Goal: Task Accomplishment & Management: Manage account settings

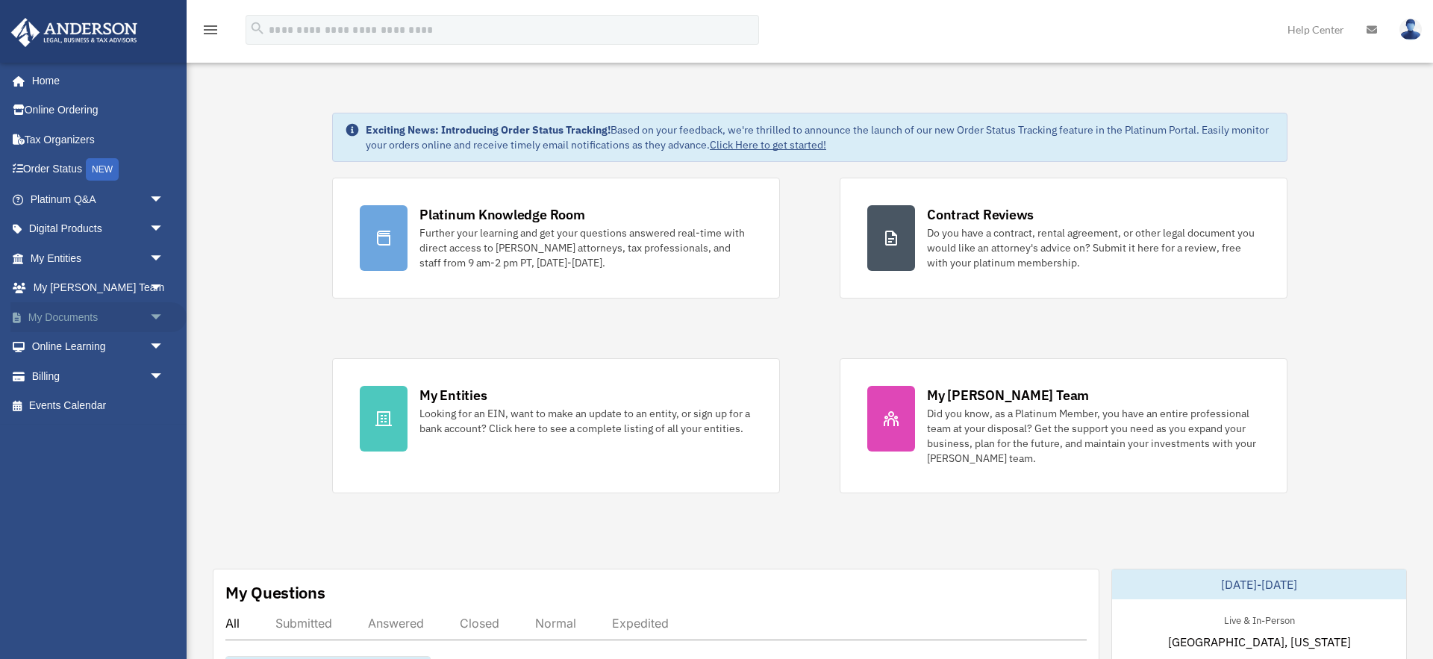
click at [65, 316] on link "My Documents arrow_drop_down" at bounding box center [98, 317] width 176 height 30
click at [160, 316] on span "arrow_drop_down" at bounding box center [164, 317] width 30 height 31
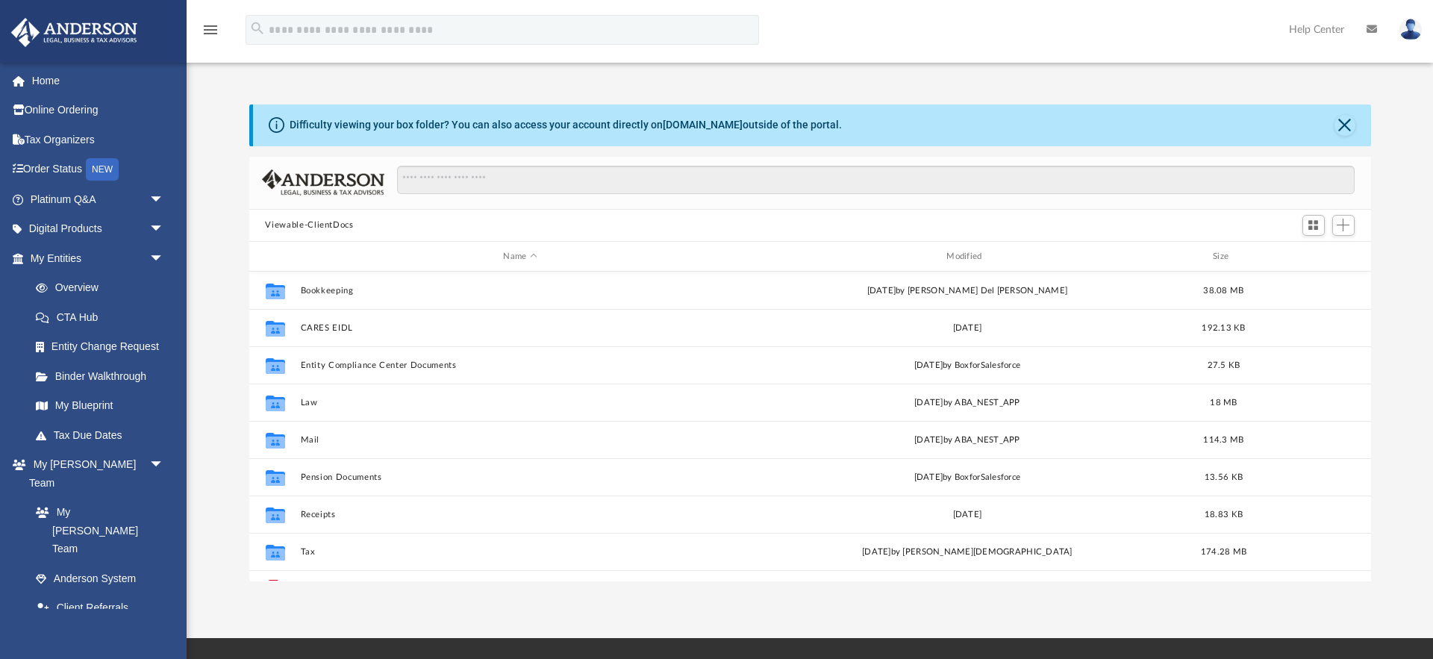
scroll to position [1, 0]
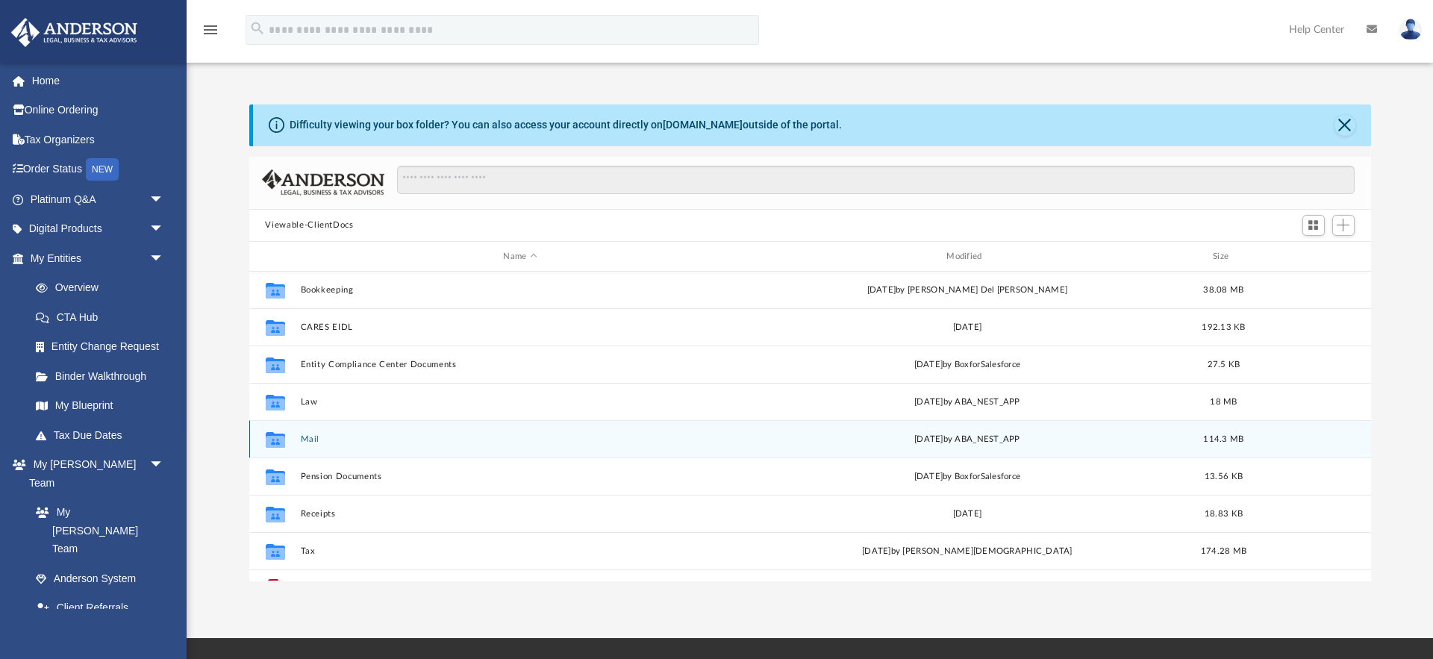
click at [306, 439] on button "Mail" at bounding box center [520, 439] width 440 height 10
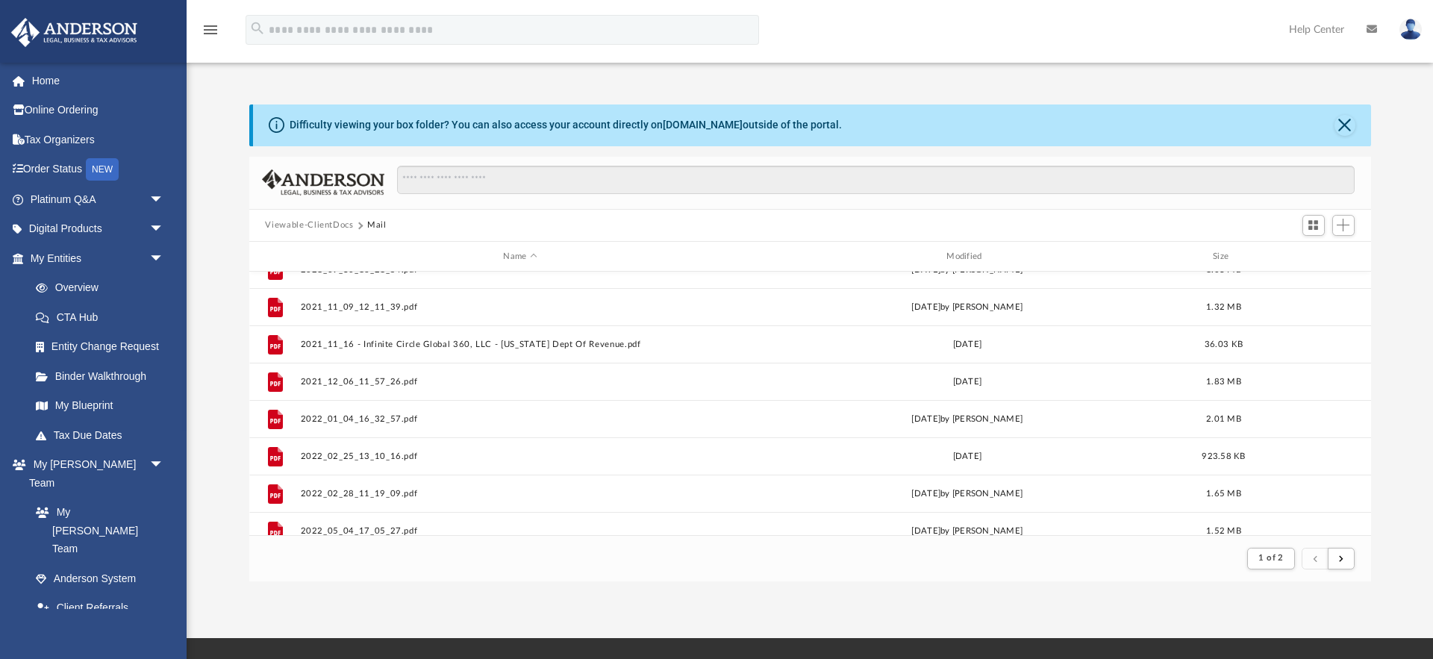
scroll to position [1602, 0]
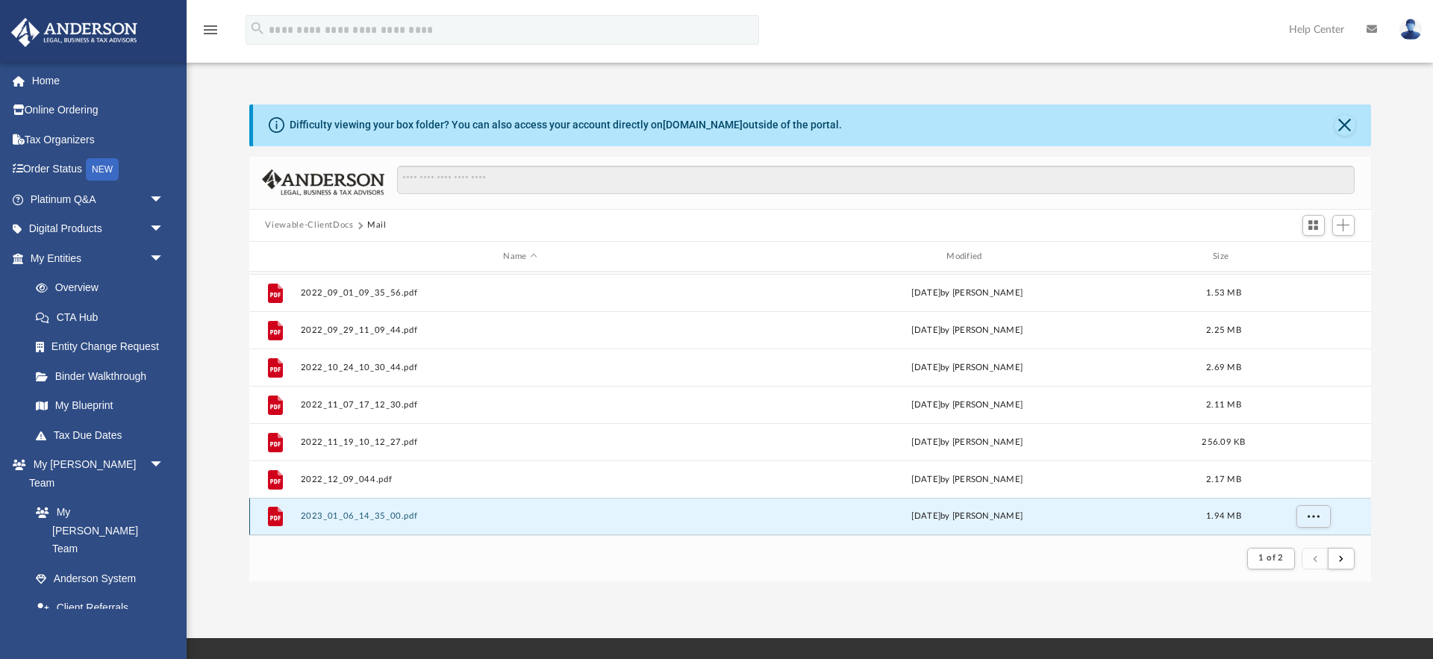
click at [366, 516] on button "2023_01_06_14_35_00.pdf" at bounding box center [520, 517] width 440 height 10
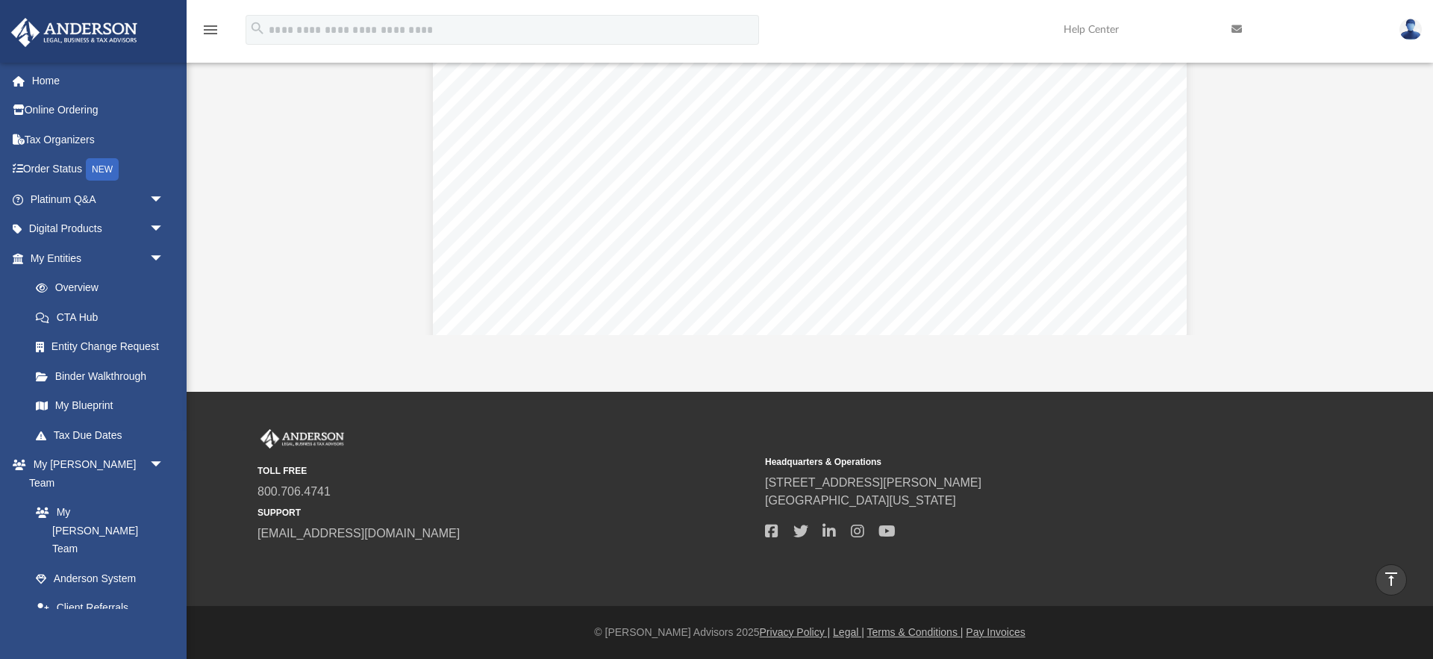
scroll to position [0, 0]
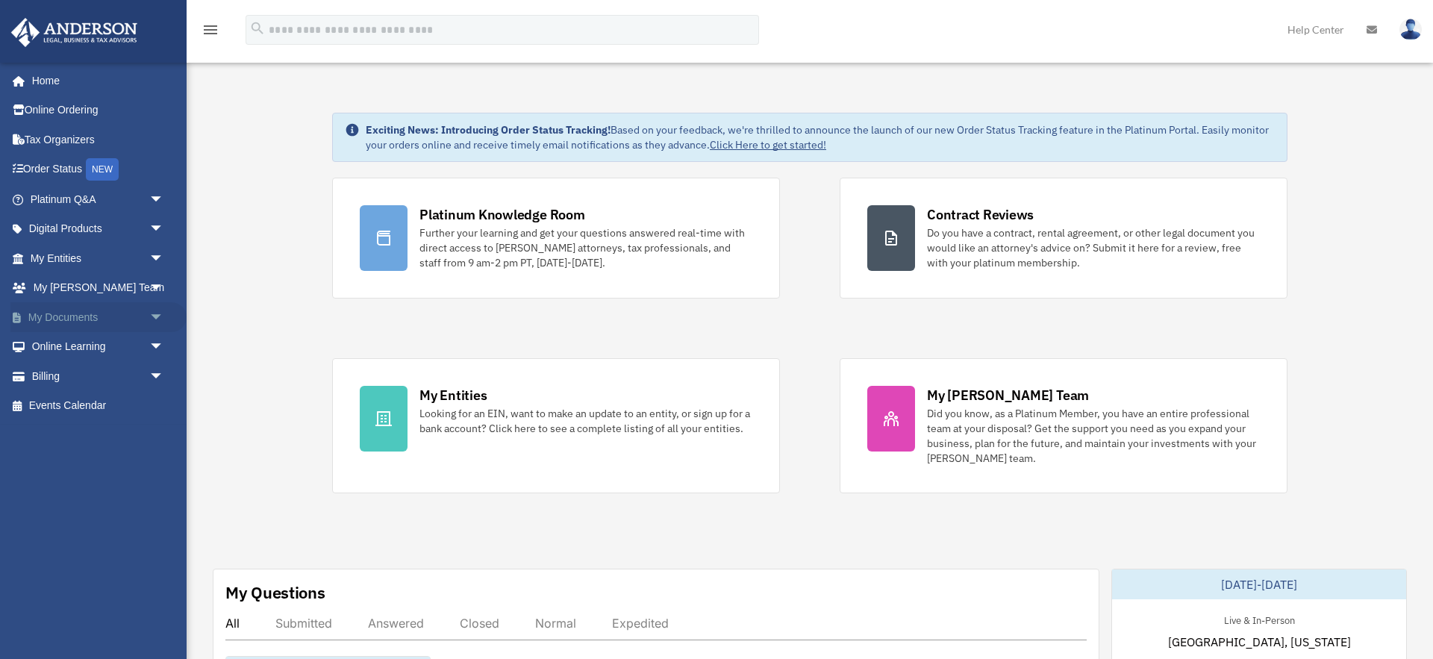
click at [153, 314] on span "arrow_drop_down" at bounding box center [164, 317] width 30 height 31
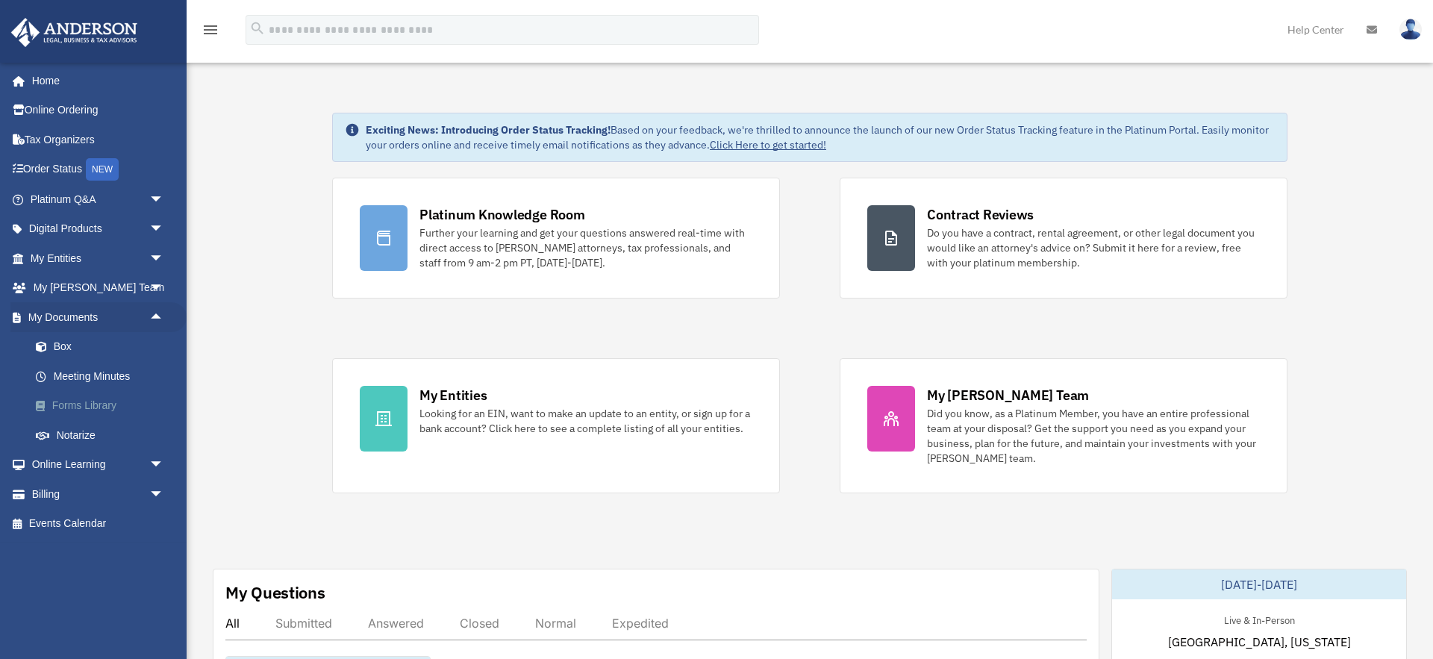
click at [101, 407] on link "Forms Library" at bounding box center [104, 406] width 166 height 30
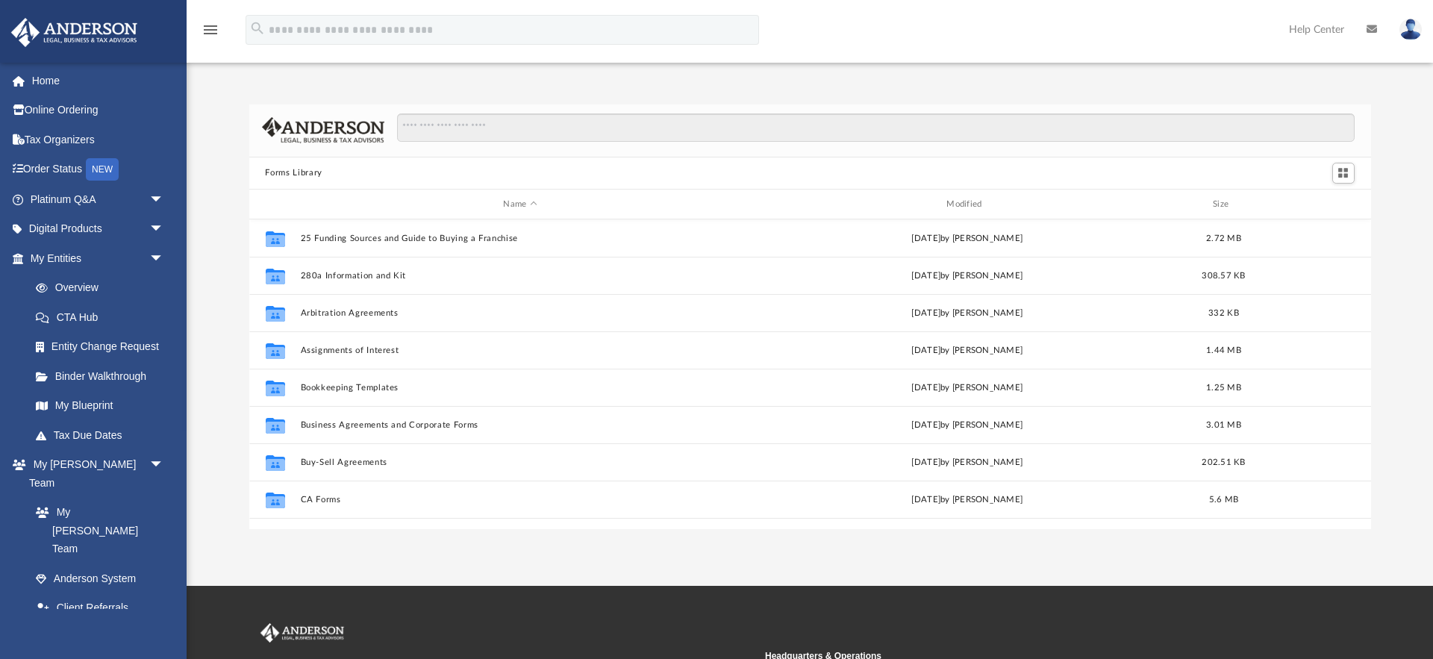
scroll to position [339, 1121]
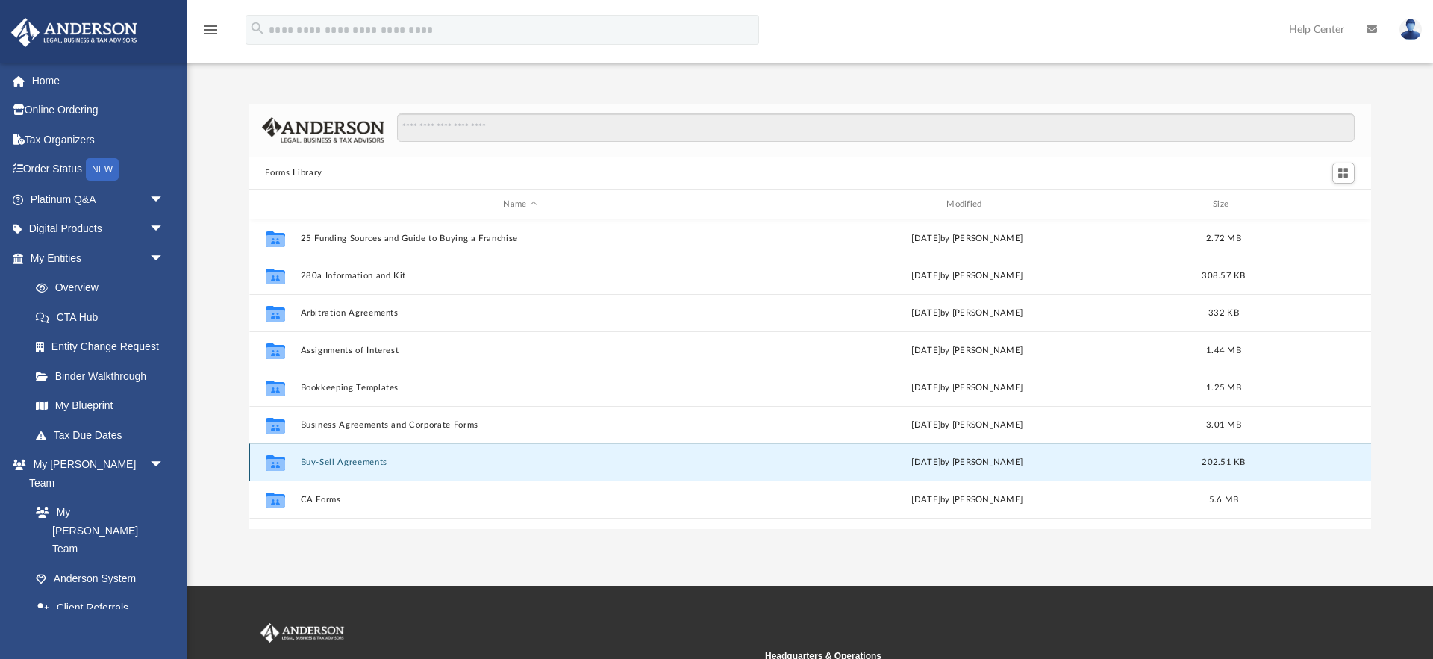
click at [359, 463] on button "Buy-Sell Agreements" at bounding box center [520, 462] width 440 height 10
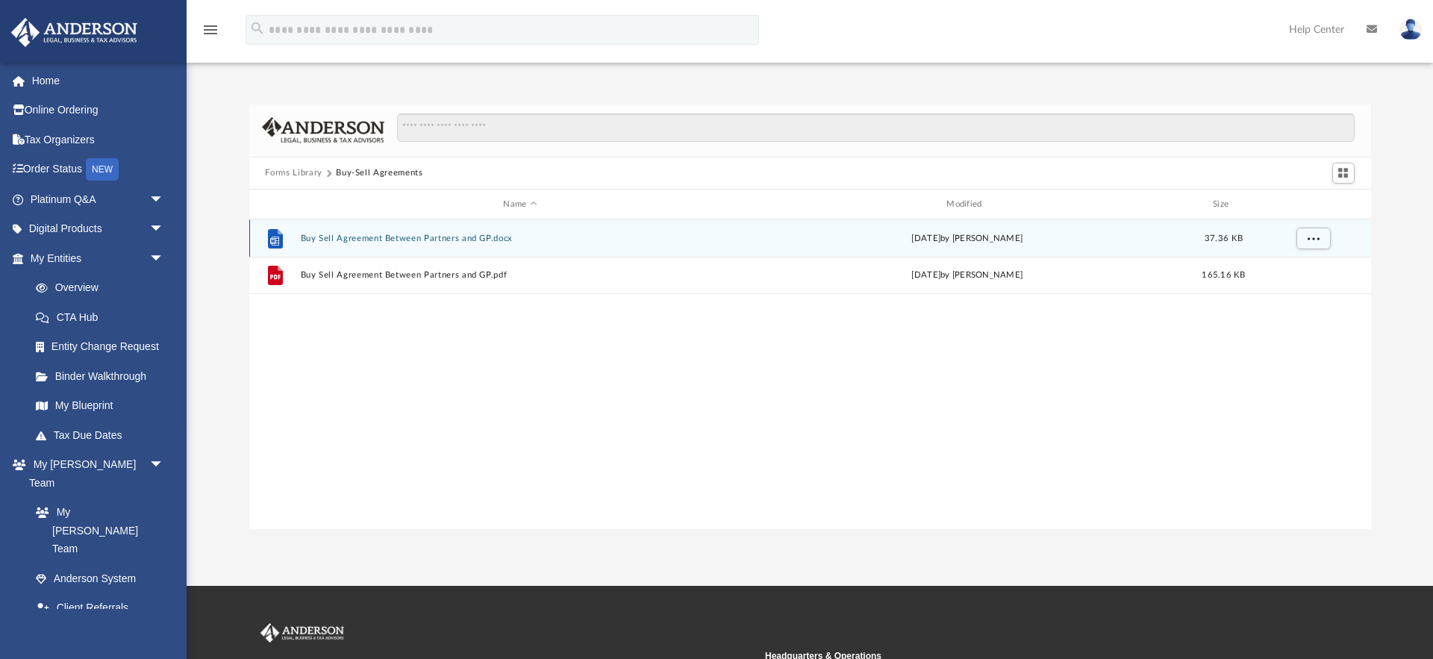
scroll to position [1, 0]
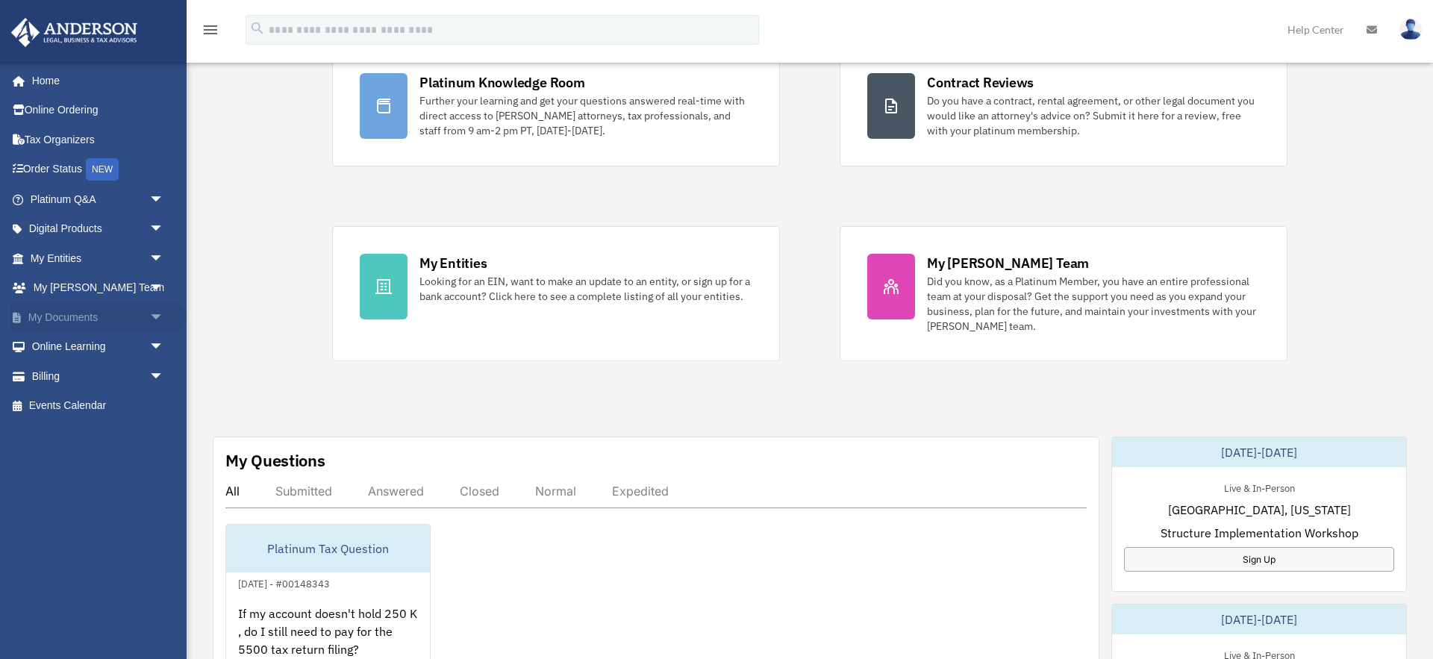
scroll to position [130, 0]
click at [157, 257] on span "arrow_drop_down" at bounding box center [164, 258] width 30 height 31
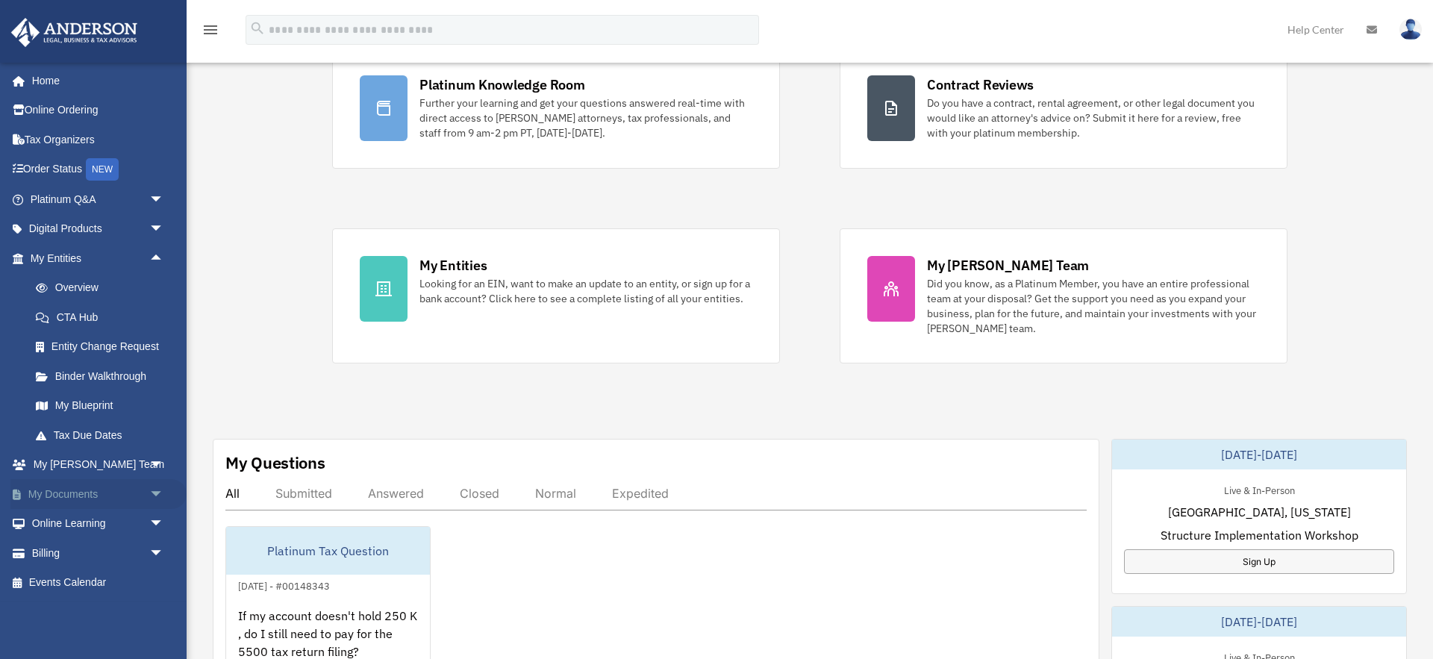
click at [155, 495] on span "arrow_drop_down" at bounding box center [164, 494] width 30 height 31
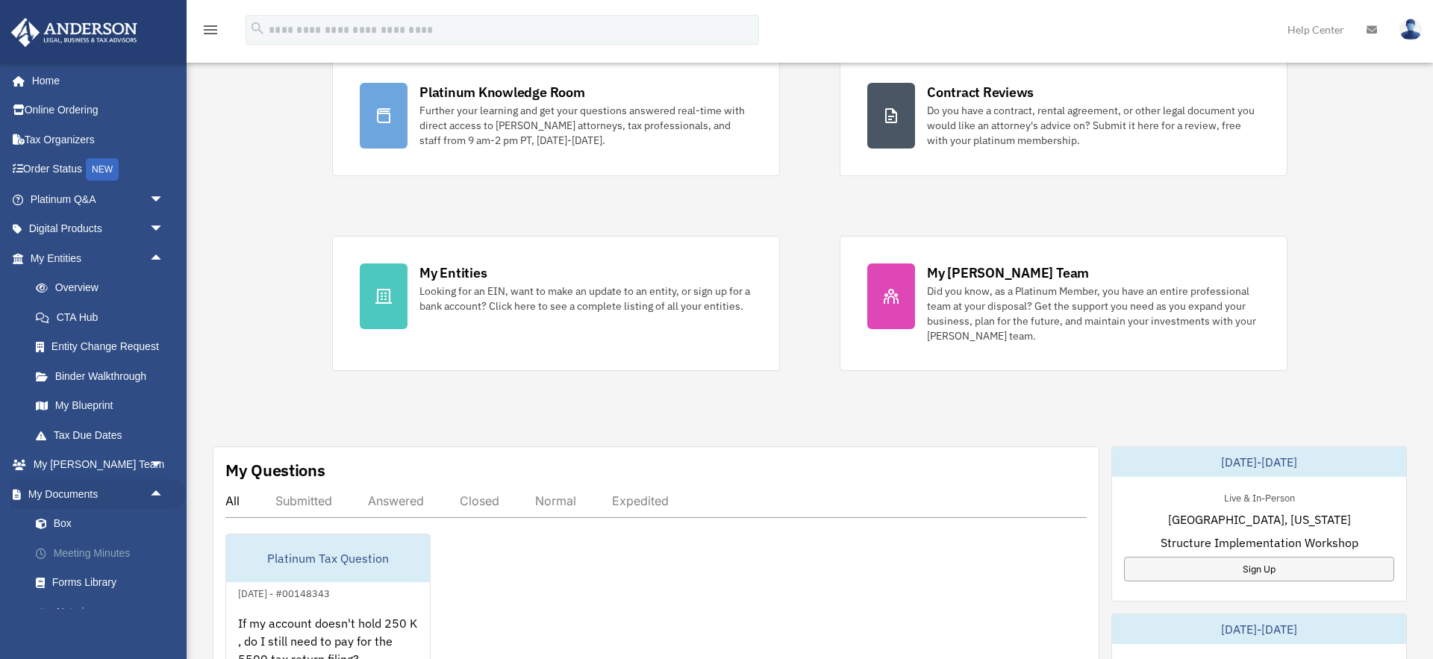
scroll to position [121, 0]
click at [152, 490] on span "arrow_drop_up" at bounding box center [164, 494] width 30 height 31
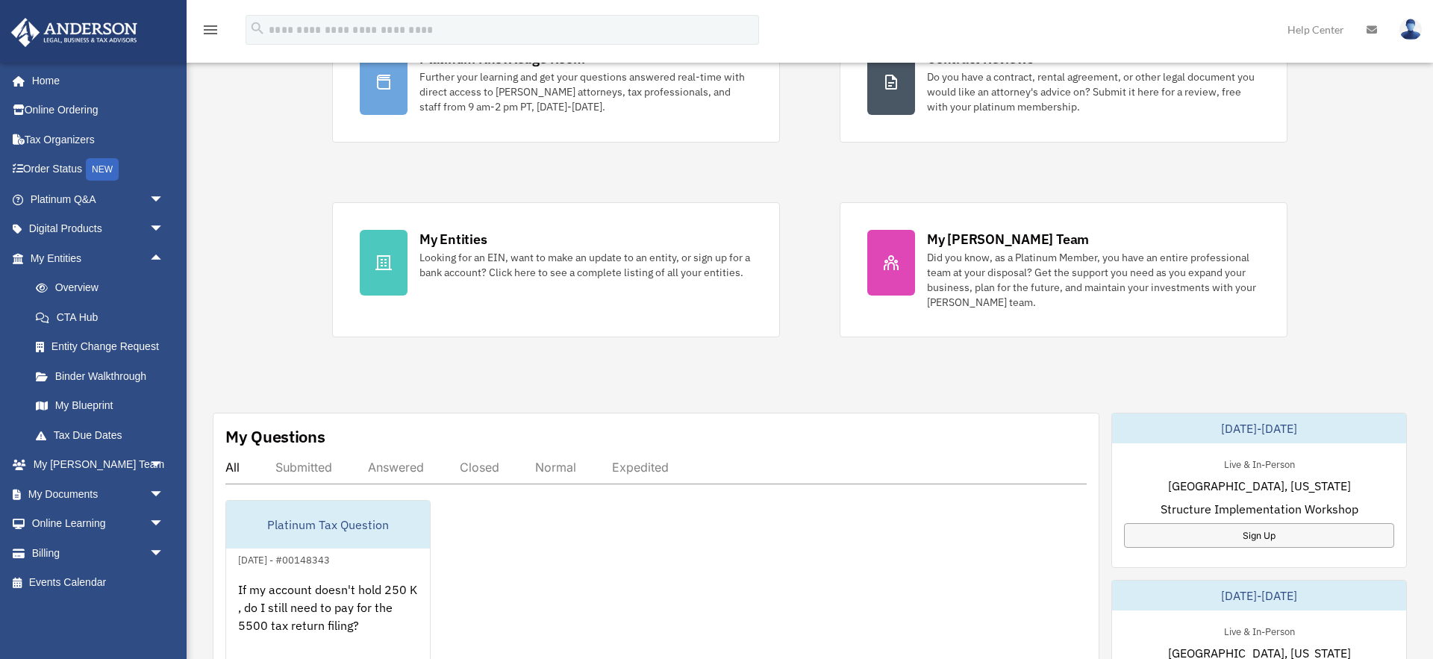
scroll to position [0, 0]
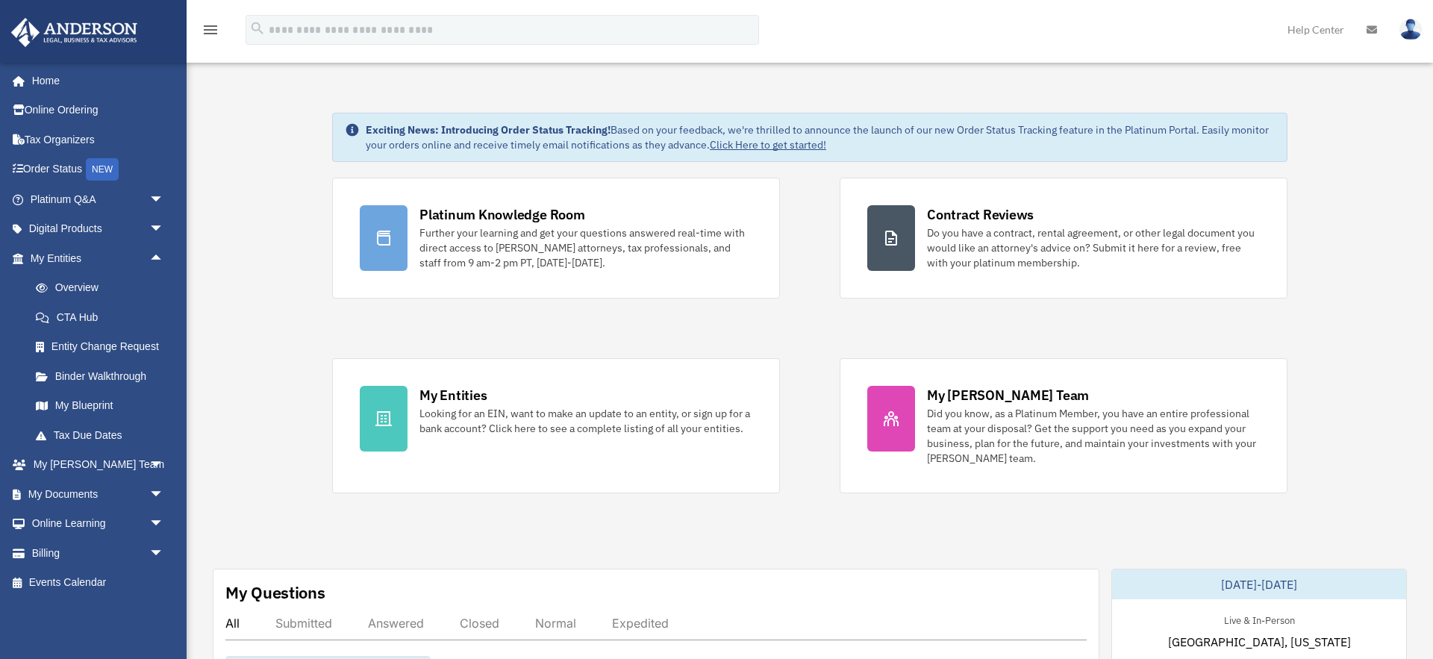
click at [1403, 28] on img at bounding box center [1410, 30] width 22 height 22
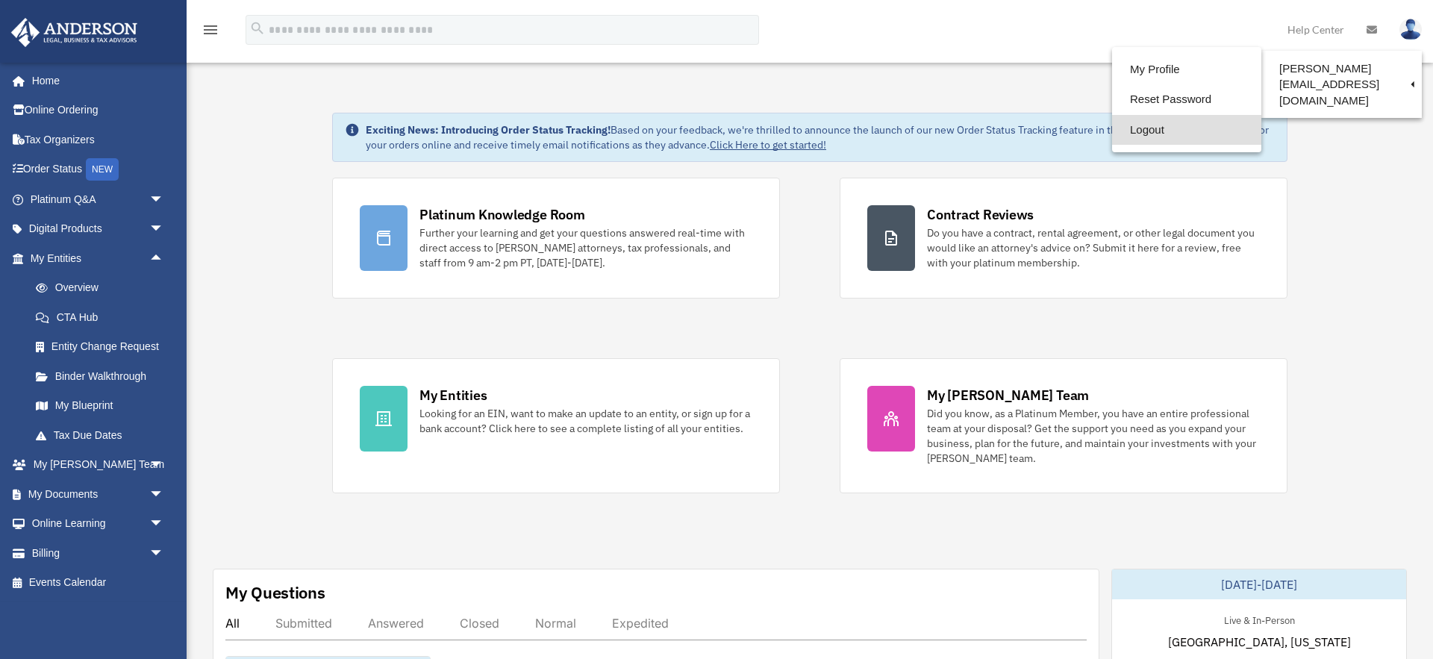
click at [1112, 128] on link "Logout" at bounding box center [1186, 130] width 149 height 31
